Goal: Task Accomplishment & Management: Manage account settings

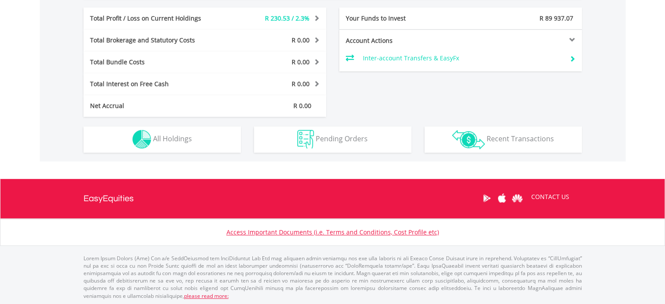
scroll to position [84, 166]
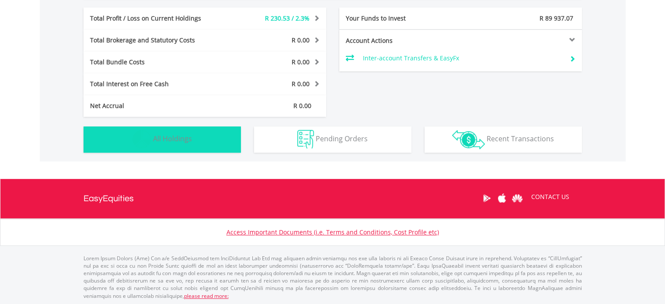
click at [187, 142] on span "All Holdings" at bounding box center [172, 139] width 39 height 10
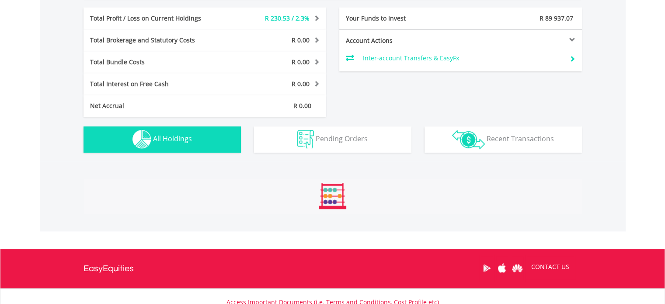
scroll to position [573, 0]
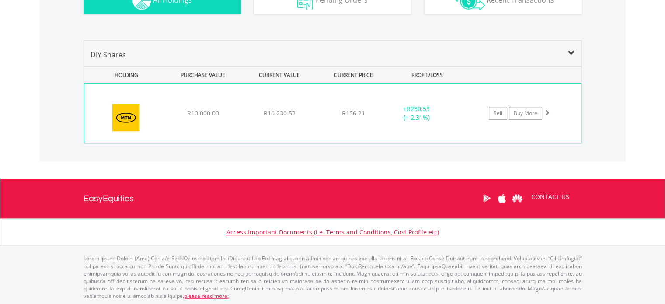
click at [547, 109] on span at bounding box center [547, 112] width 6 height 6
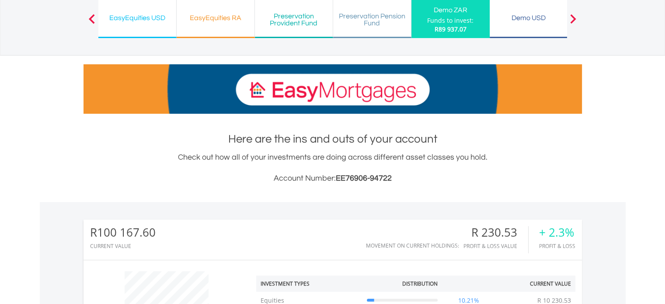
scroll to position [0, 0]
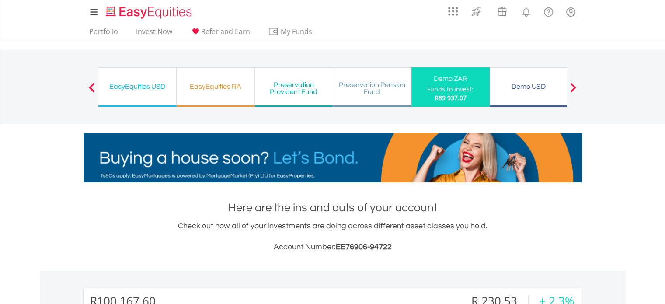
click at [585, 37] on div "My Investments Invest Now New Listings Sell My Recurring Investments Pending Or…" at bounding box center [332, 20] width 511 height 41
click at [100, 29] on link "Portfolio" at bounding box center [104, 34] width 36 height 14
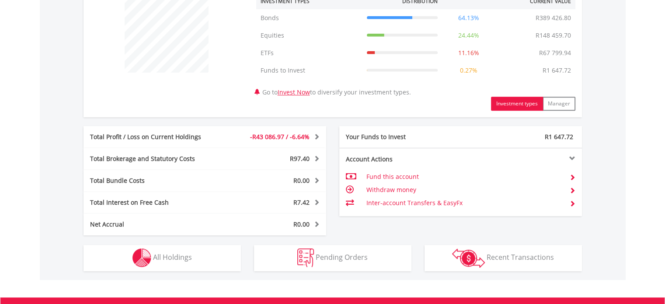
scroll to position [469, 0]
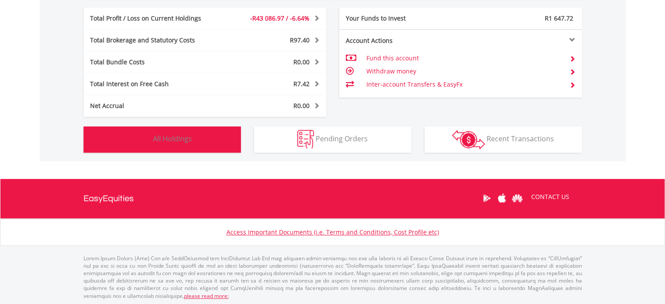
click at [178, 138] on span "All Holdings" at bounding box center [172, 139] width 39 height 10
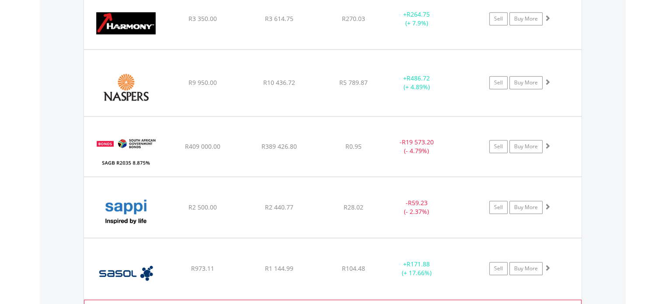
scroll to position [910, 0]
